Goal: Transaction & Acquisition: Purchase product/service

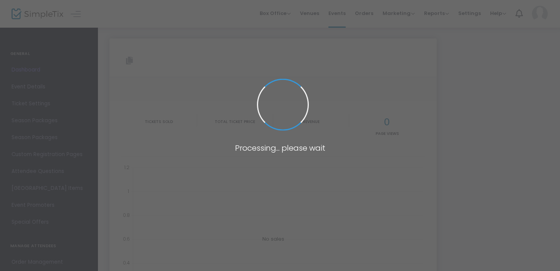
type input "[URL][DOMAIN_NAME]"
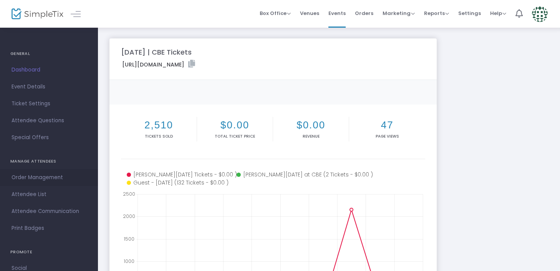
click at [34, 175] on span "Order Management" at bounding box center [49, 177] width 75 height 10
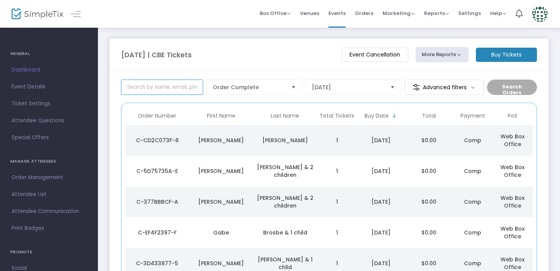
click at [167, 89] on input at bounding box center [162, 86] width 82 height 15
type input "[PERSON_NAME]"
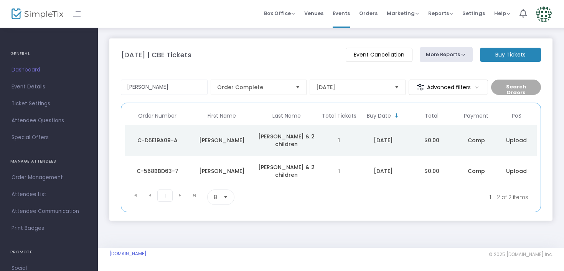
click at [512, 54] on m-button "Buy Tickets" at bounding box center [510, 55] width 61 height 14
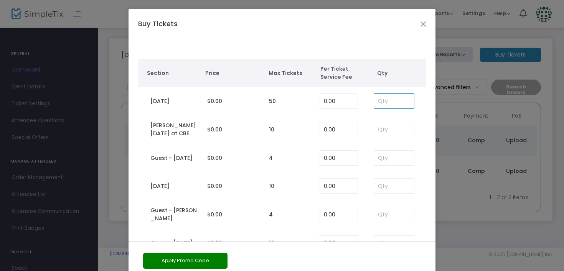
click at [378, 102] on input at bounding box center [394, 101] width 40 height 15
type input "0"
drag, startPoint x: 381, startPoint y: 101, endPoint x: 352, endPoint y: 98, distance: 28.9
click at [352, 98] on tr "[DATE] $0.00 50 0.00 0" at bounding box center [282, 101] width 281 height 28
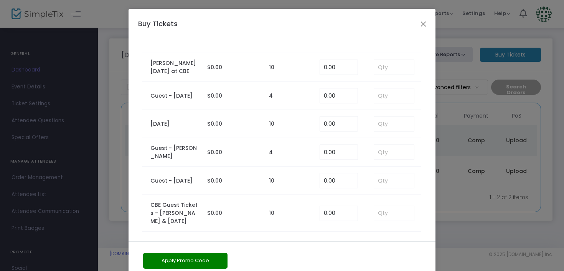
scroll to position [34, 0]
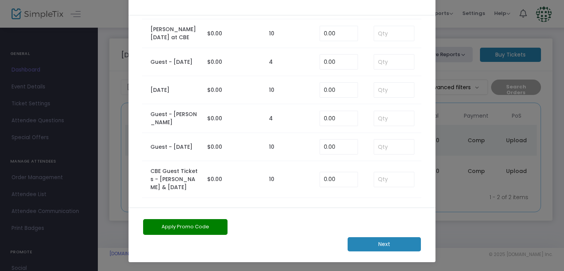
type input "1"
click at [371, 244] on m-button "Next" at bounding box center [384, 244] width 73 height 14
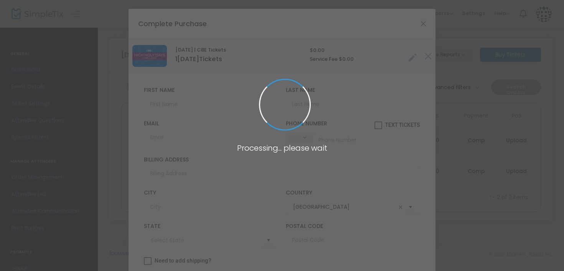
type input "[US_STATE]"
